Goal: Transaction & Acquisition: Purchase product/service

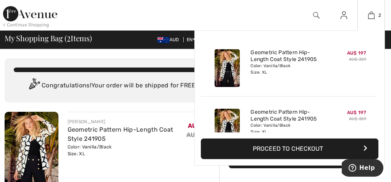
click at [280, 146] on button "Proceed to Checkout" at bounding box center [290, 149] width 178 height 21
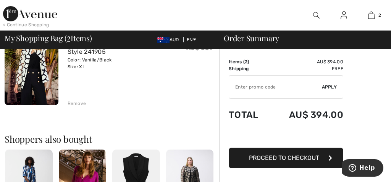
scroll to position [179, 0]
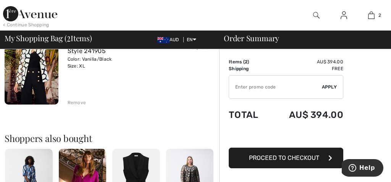
click at [77, 103] on div "Remove" at bounding box center [77, 102] width 19 height 7
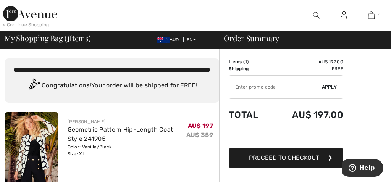
scroll to position [0, 0]
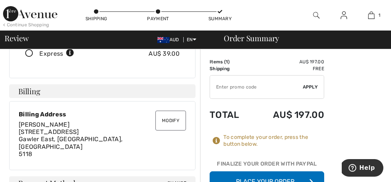
scroll to position [166, 0]
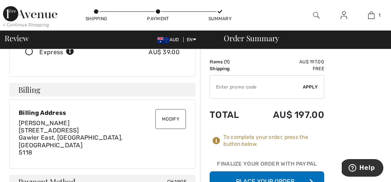
click at [271, 175] on button "Place Your Order" at bounding box center [267, 182] width 115 height 21
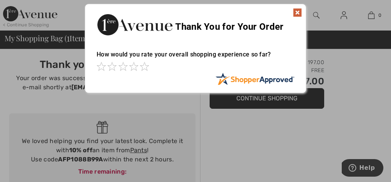
click at [300, 13] on img at bounding box center [297, 12] width 9 height 9
